Goal: Task Accomplishment & Management: Manage account settings

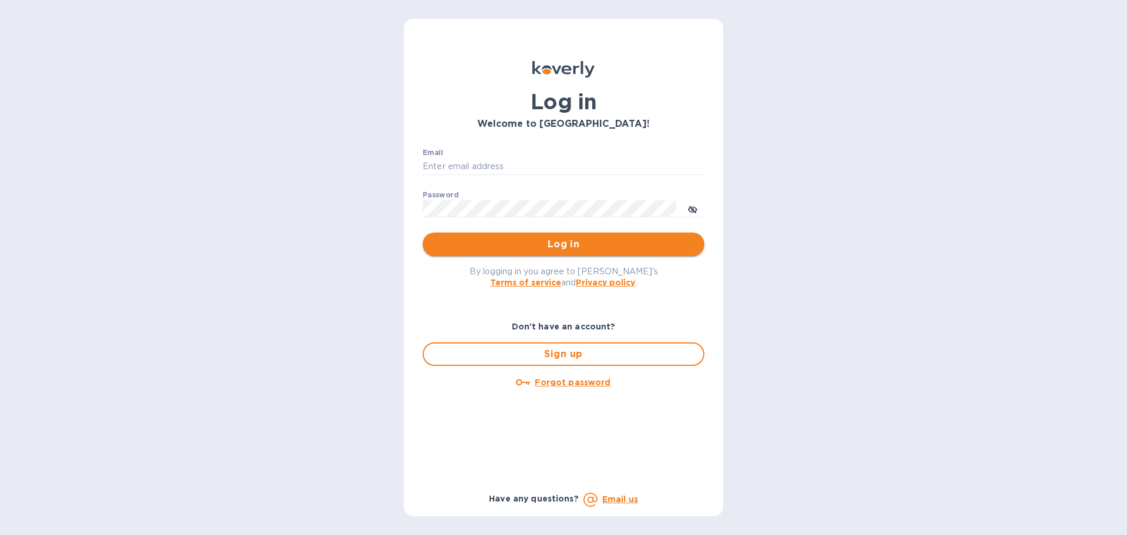
type input "[EMAIL_ADDRESS][DOMAIN_NAME]"
click at [536, 248] on span "Log in" at bounding box center [563, 244] width 263 height 14
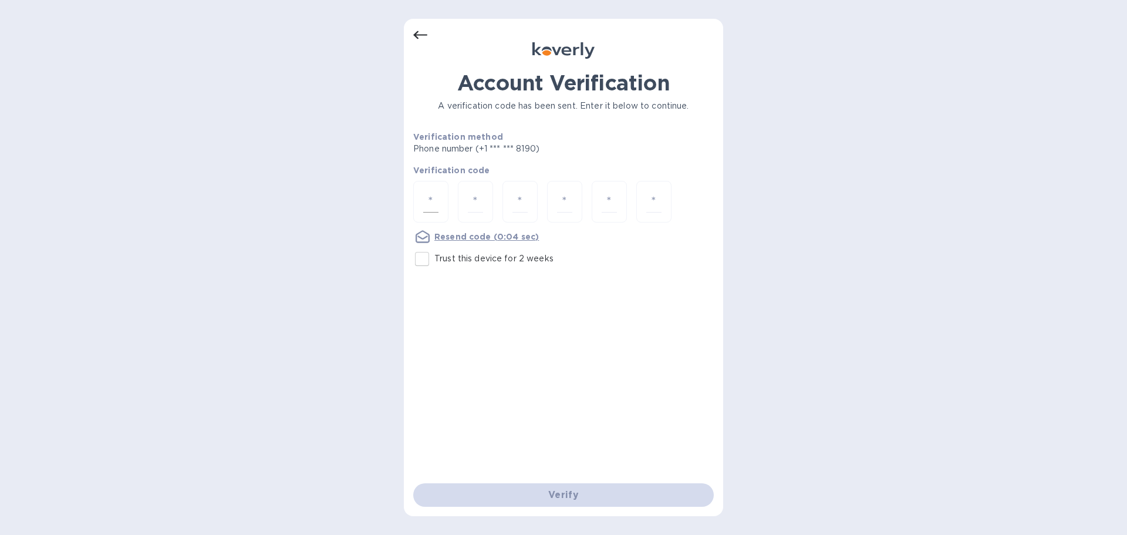
click at [438, 200] on input "number" at bounding box center [430, 202] width 15 height 22
type input "4"
type input "0"
type input "4"
type input "0"
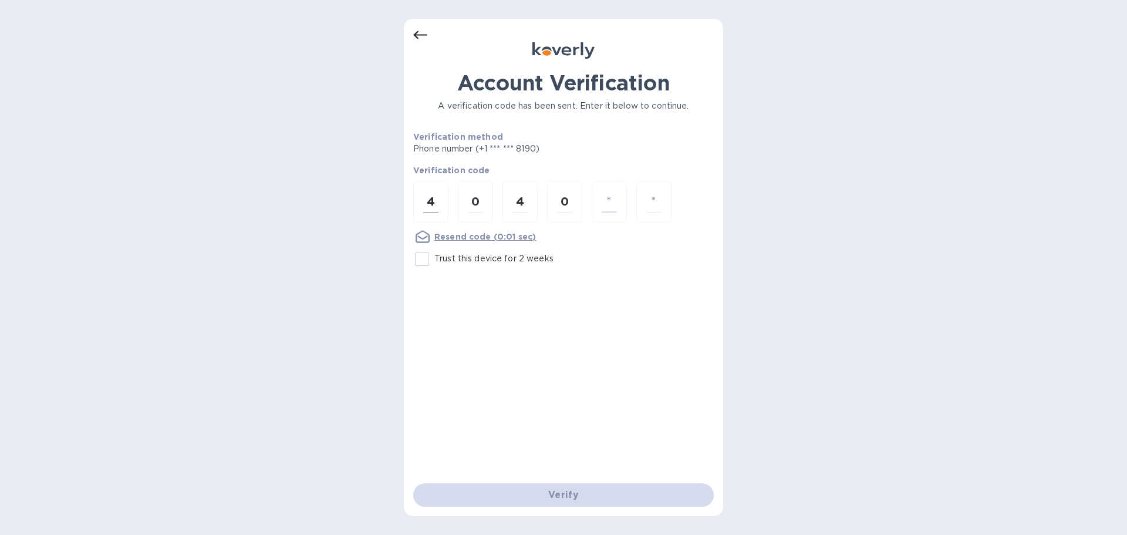
type input "6"
type input "7"
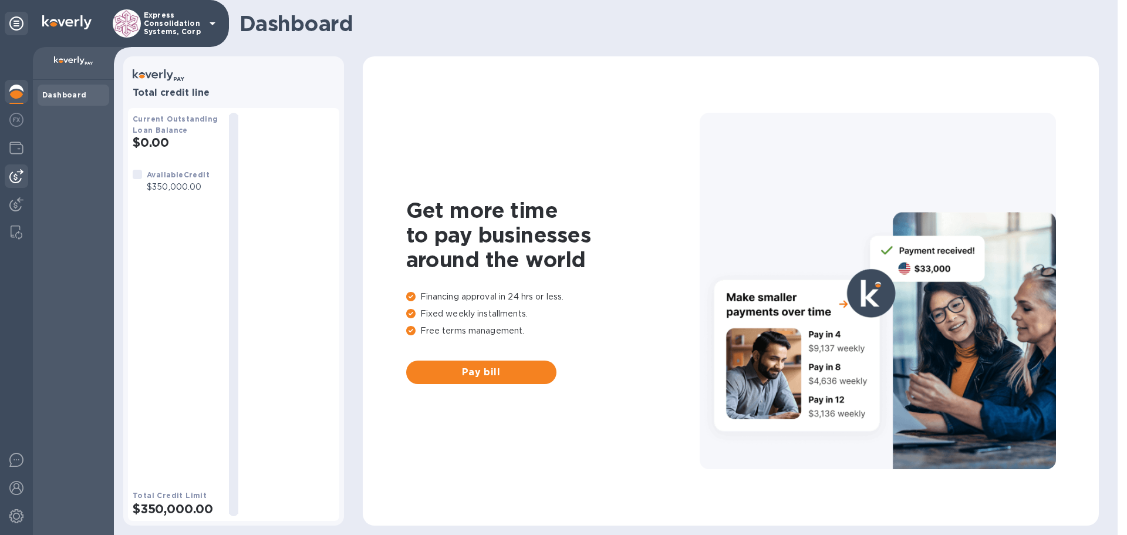
click at [16, 171] on img at bounding box center [16, 176] width 14 height 14
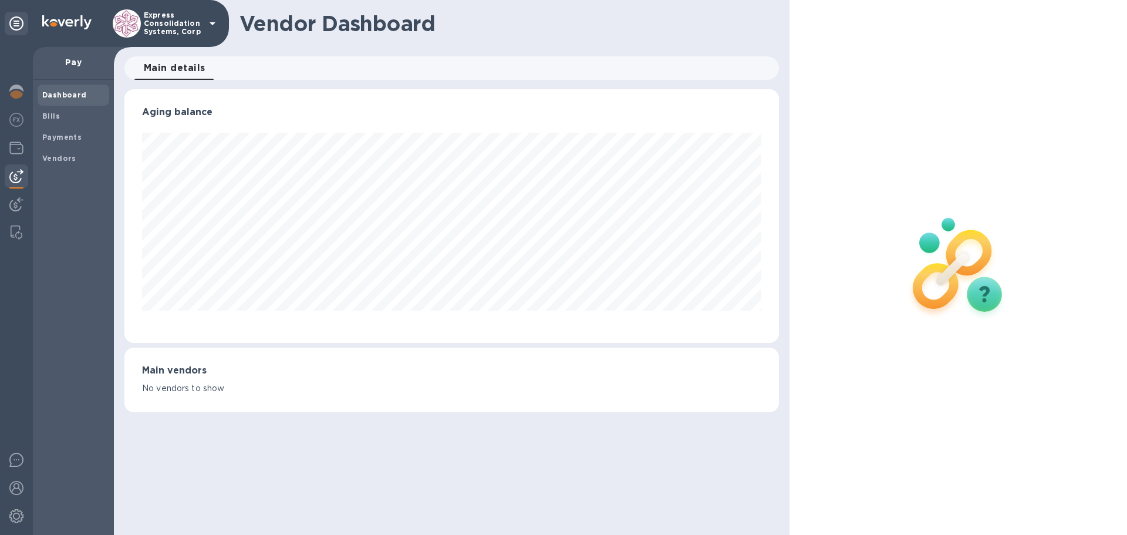
scroll to position [253, 654]
click at [45, 133] on b "Payments" at bounding box center [61, 137] width 39 height 9
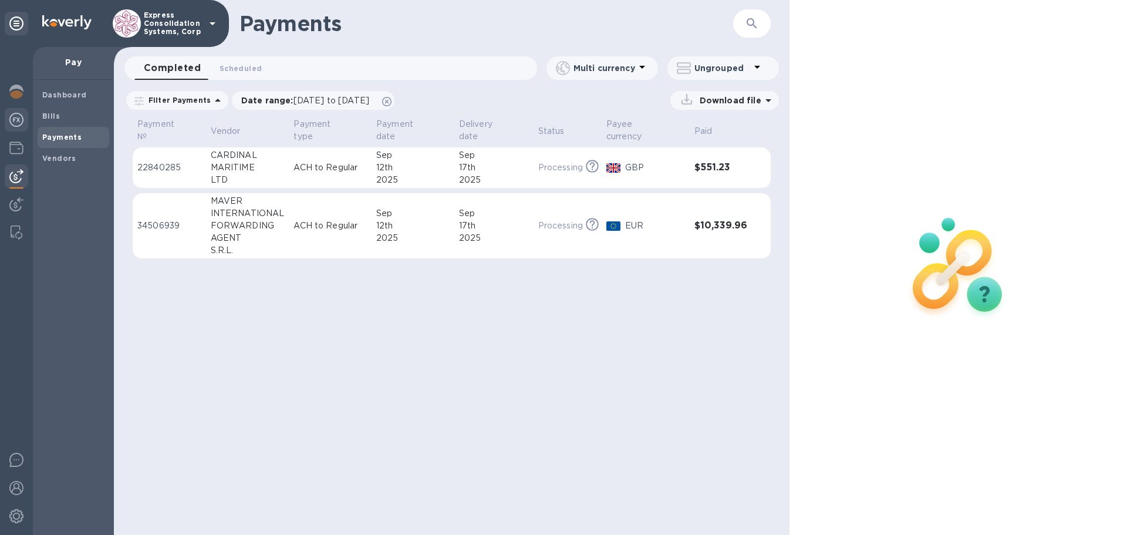
click at [21, 116] on img at bounding box center [16, 120] width 14 height 14
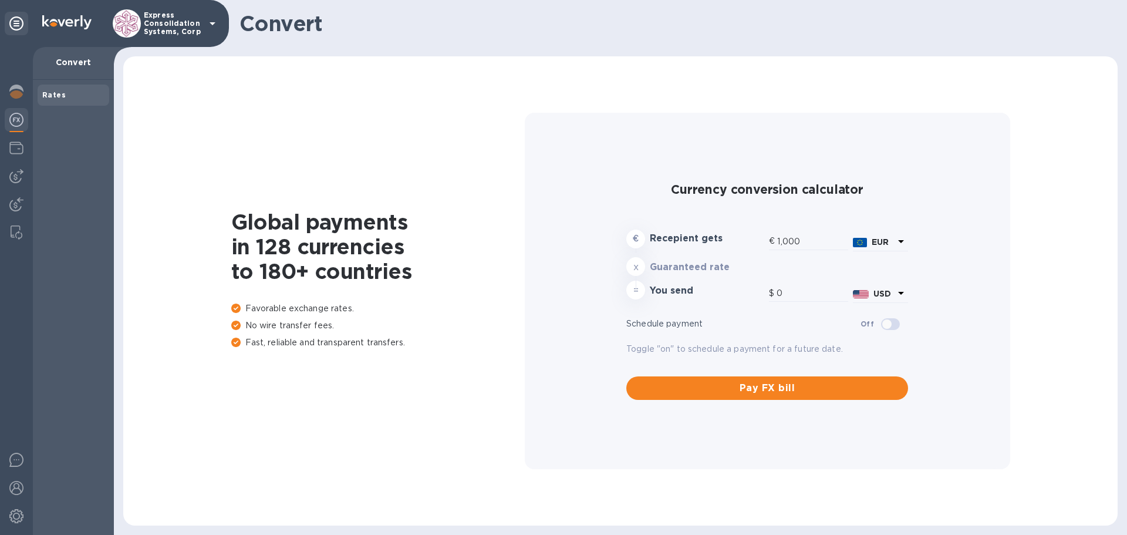
type input "1,193.66"
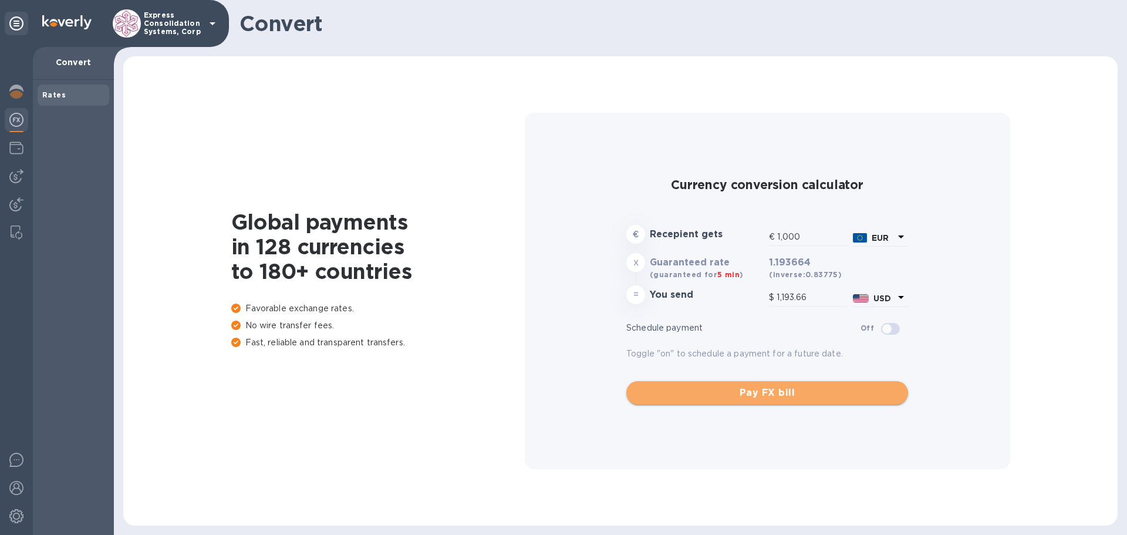
click at [813, 398] on span "Pay FX bill" at bounding box center [766, 393] width 263 height 14
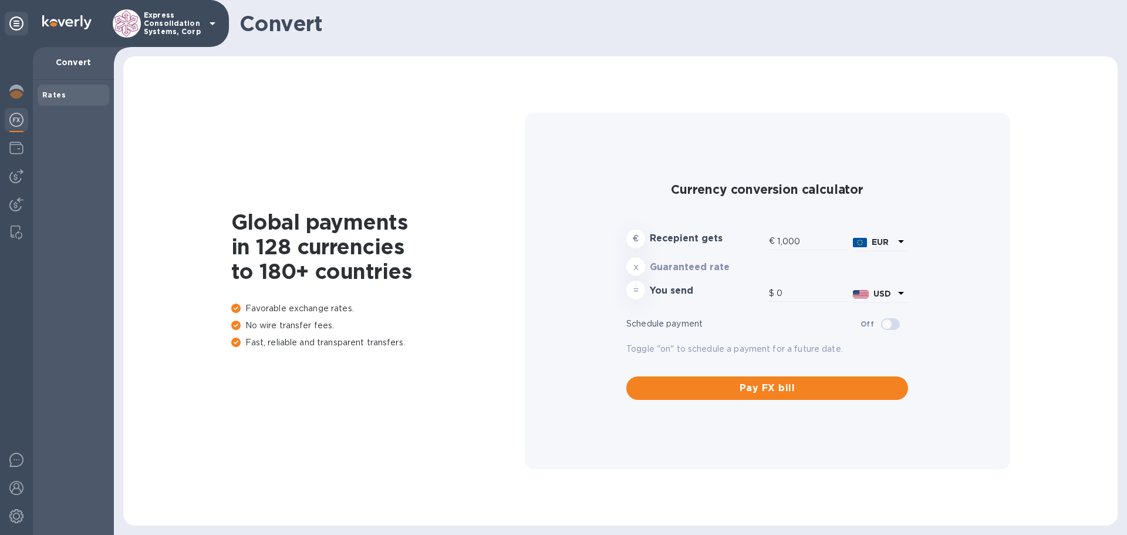
type input "1,193.66"
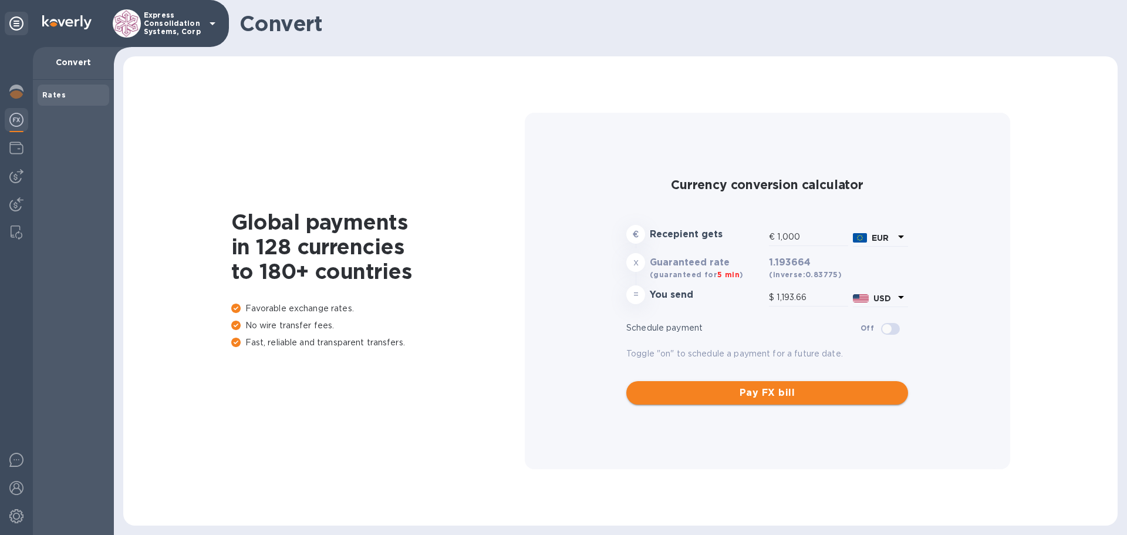
click at [753, 390] on span "Pay FX bill" at bounding box center [766, 393] width 263 height 14
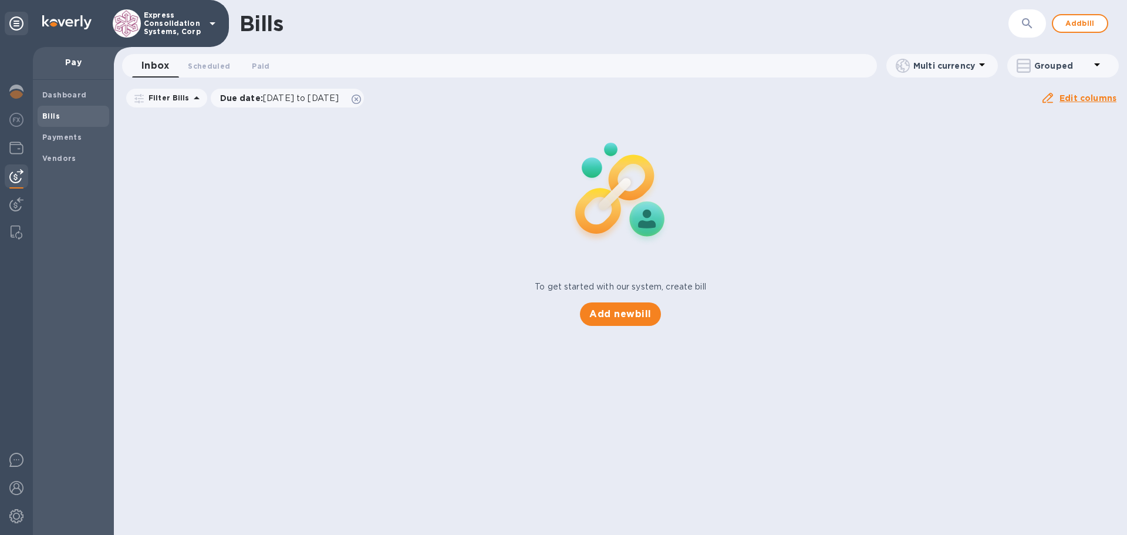
click at [980, 65] on icon at bounding box center [982, 64] width 6 height 3
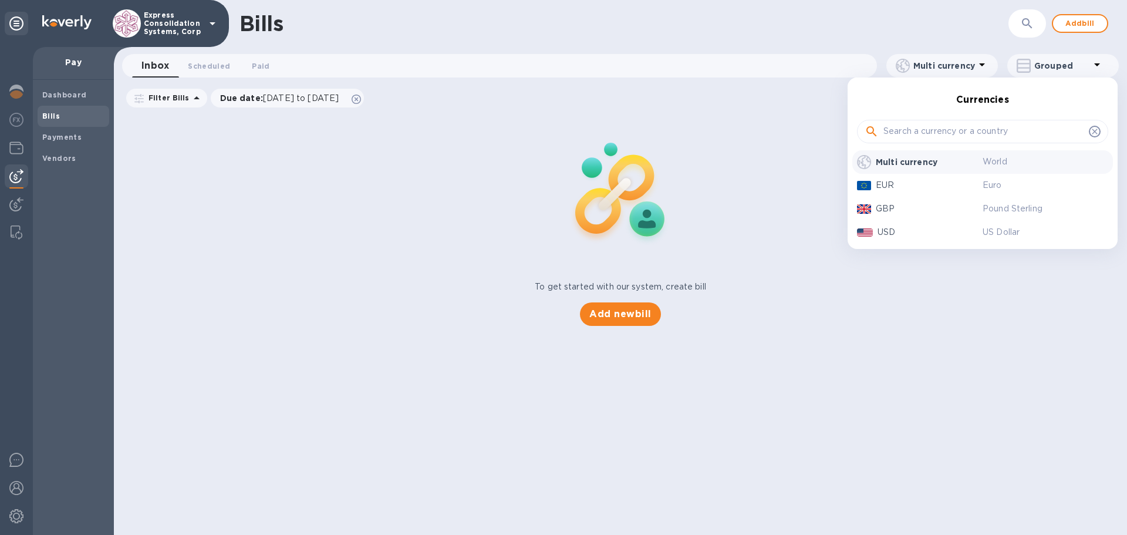
click at [644, 315] on div at bounding box center [563, 267] width 1127 height 535
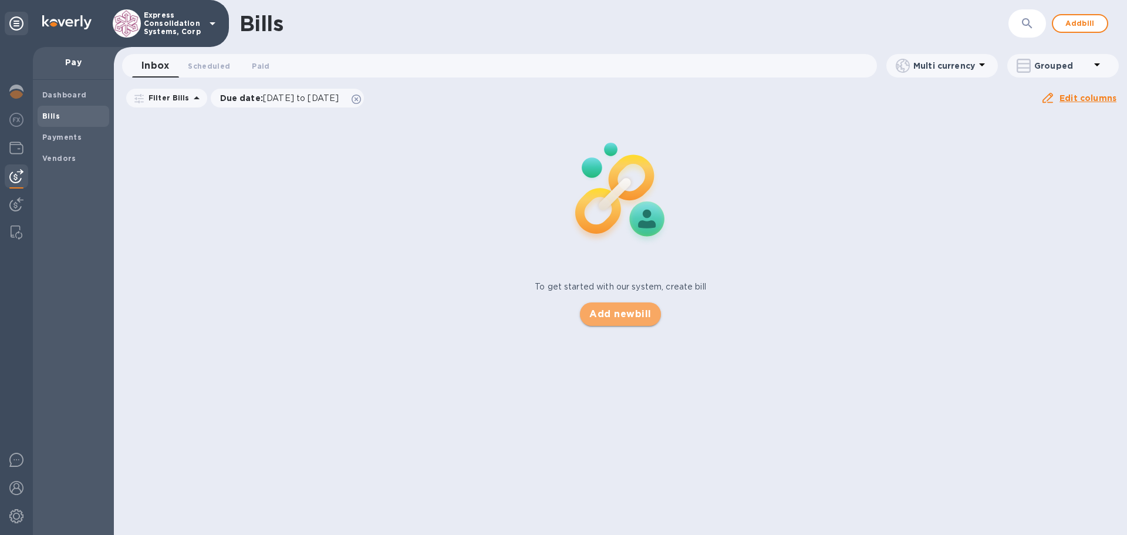
click at [625, 314] on span "Add new bill" at bounding box center [620, 314] width 62 height 14
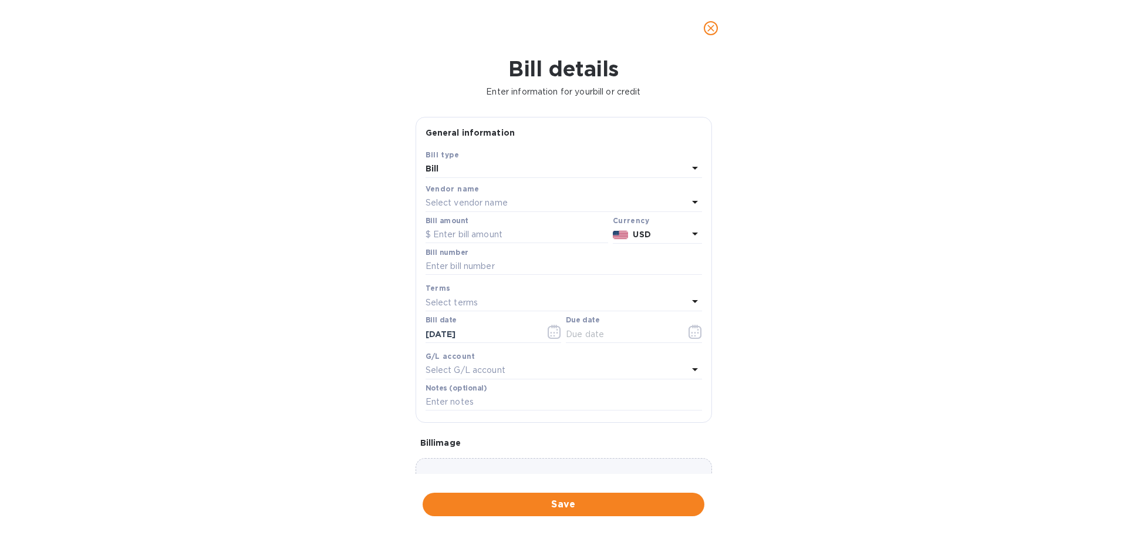
click at [479, 200] on p "Select vendor name" at bounding box center [466, 203] width 82 height 12
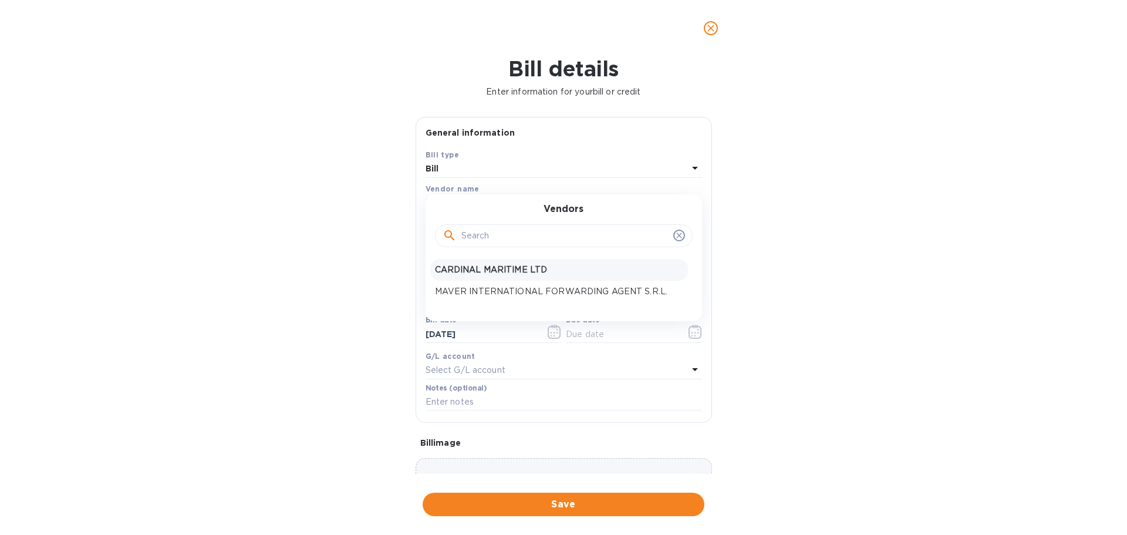
click at [470, 269] on p "CARDINAL MARITIME LTD" at bounding box center [559, 269] width 248 height 12
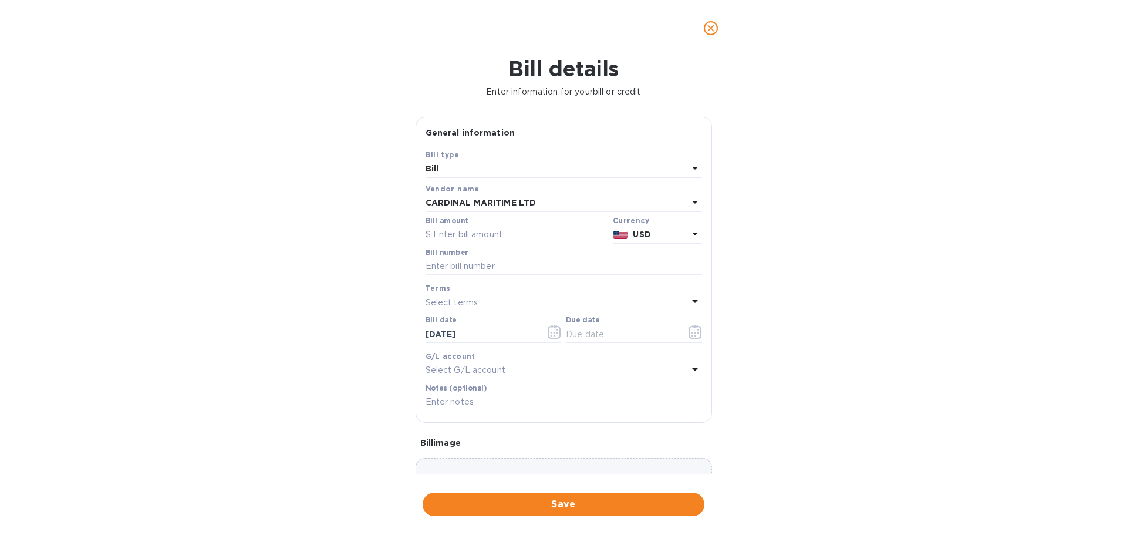
click at [689, 235] on icon at bounding box center [695, 233] width 14 height 14
click at [851, 255] on div "Bill details Enter information for your bill or credit General information Save…" at bounding box center [563, 295] width 1127 height 478
click at [688, 233] on icon at bounding box center [695, 233] width 14 height 14
click at [824, 299] on div "Bill details Enter information for your bill or credit General information Save…" at bounding box center [563, 295] width 1127 height 478
